Goal: Transaction & Acquisition: Purchase product/service

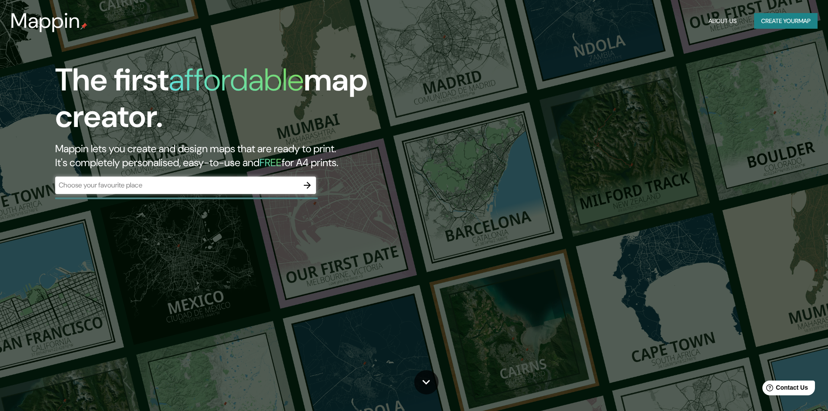
click at [281, 180] on div "​" at bounding box center [185, 185] width 261 height 17
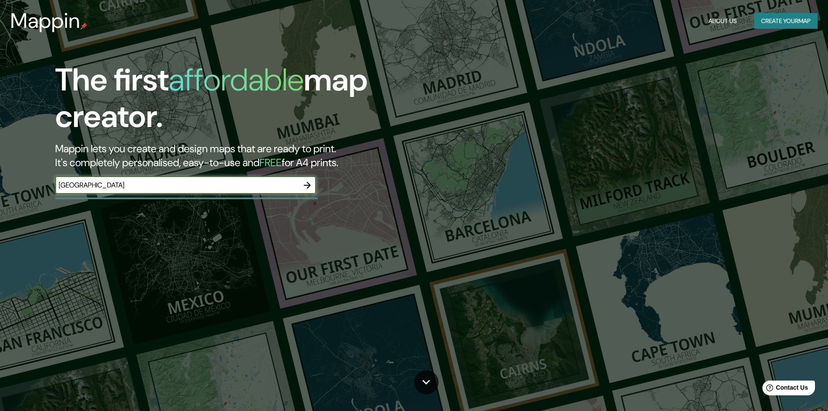
type input "[GEOGRAPHIC_DATA]"
click at [307, 185] on icon "button" at bounding box center [307, 185] width 7 height 7
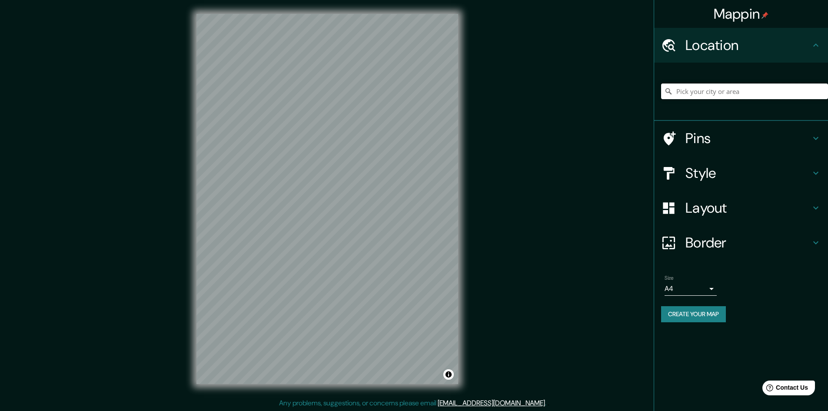
click at [692, 93] on input "Pick your city or area" at bounding box center [744, 91] width 167 height 16
click at [689, 138] on h4 "Pins" at bounding box center [748, 138] width 125 height 17
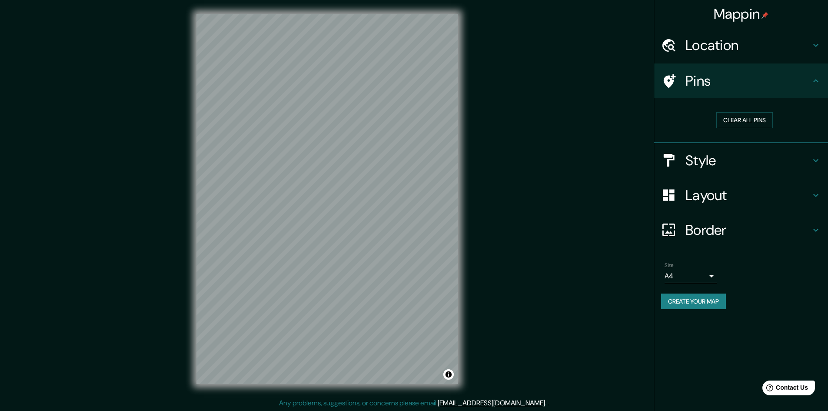
click at [670, 82] on icon at bounding box center [670, 81] width 12 height 14
click at [705, 80] on h4 "Pins" at bounding box center [748, 80] width 125 height 17
click at [351, 212] on div "Mappin Location Pins Clear all pins Style Layout Border Choose a border. Hint :…" at bounding box center [414, 206] width 828 height 412
click at [737, 161] on h4 "Style" at bounding box center [748, 160] width 125 height 17
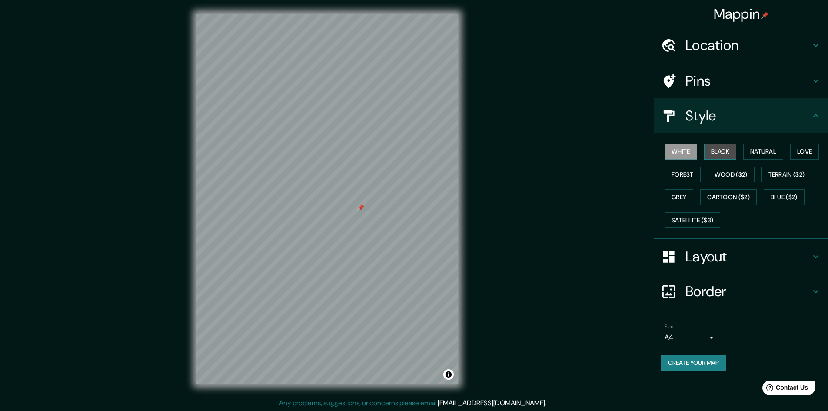
click at [716, 145] on button "Black" at bounding box center [720, 151] width 33 height 16
click at [764, 147] on button "Natural" at bounding box center [764, 151] width 40 height 16
click at [799, 152] on button "Love" at bounding box center [805, 151] width 29 height 16
click at [685, 170] on button "Forest" at bounding box center [683, 175] width 36 height 16
click at [687, 150] on button "White" at bounding box center [681, 151] width 33 height 16
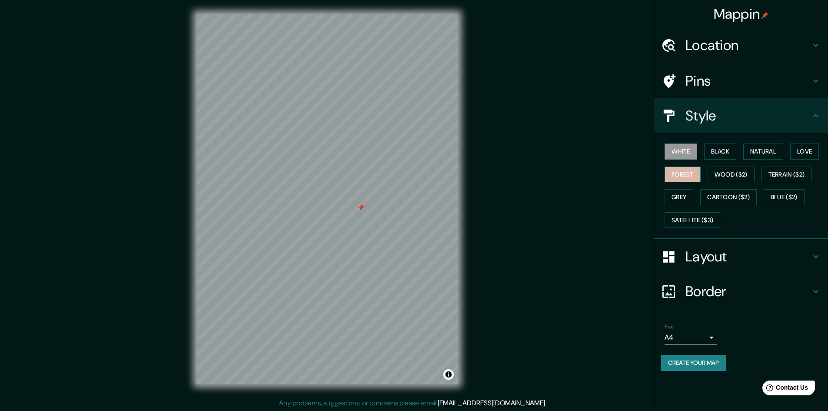
click at [694, 170] on button "Forest" at bounding box center [683, 175] width 36 height 16
click at [681, 150] on button "White" at bounding box center [681, 151] width 33 height 16
click at [727, 262] on h4 "Layout" at bounding box center [748, 256] width 125 height 17
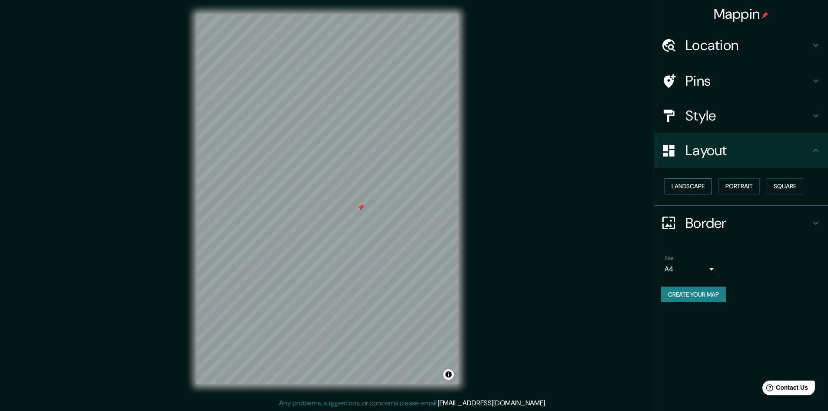
click at [698, 187] on button "Landscape" at bounding box center [688, 186] width 47 height 16
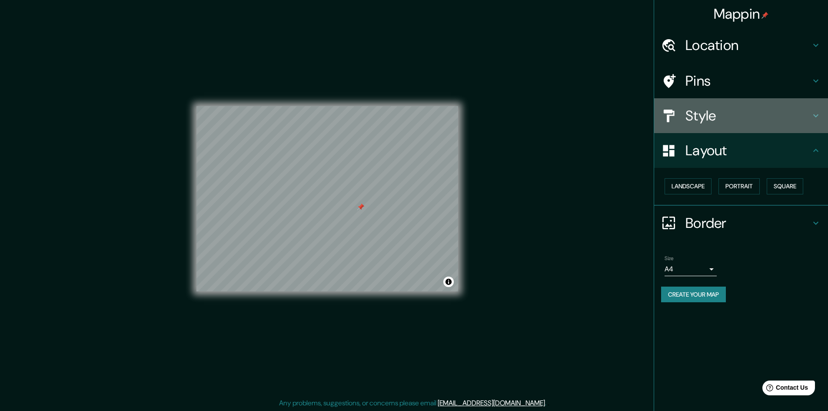
click at [691, 123] on h4 "Style" at bounding box center [748, 115] width 125 height 17
